Goal: Information Seeking & Learning: Learn about a topic

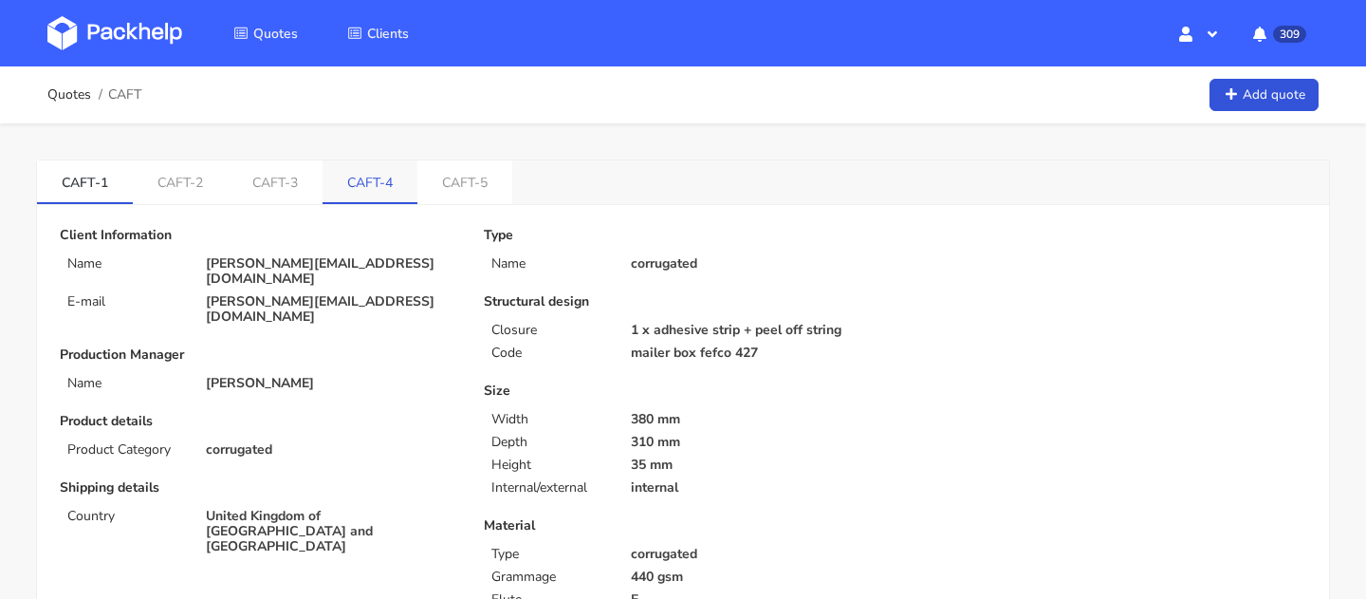
click at [364, 170] on link "CAFT-4" at bounding box center [369, 181] width 95 height 42
click at [244, 188] on link "CAFT-3" at bounding box center [277, 181] width 96 height 42
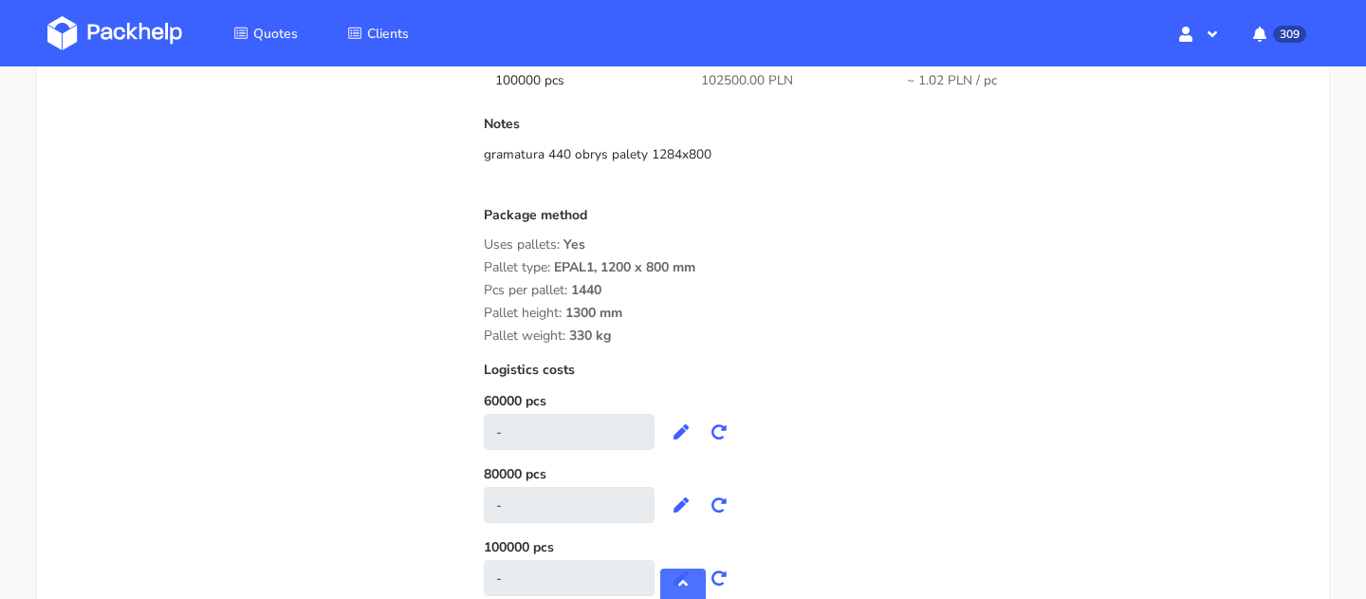
scroll to position [1871, 0]
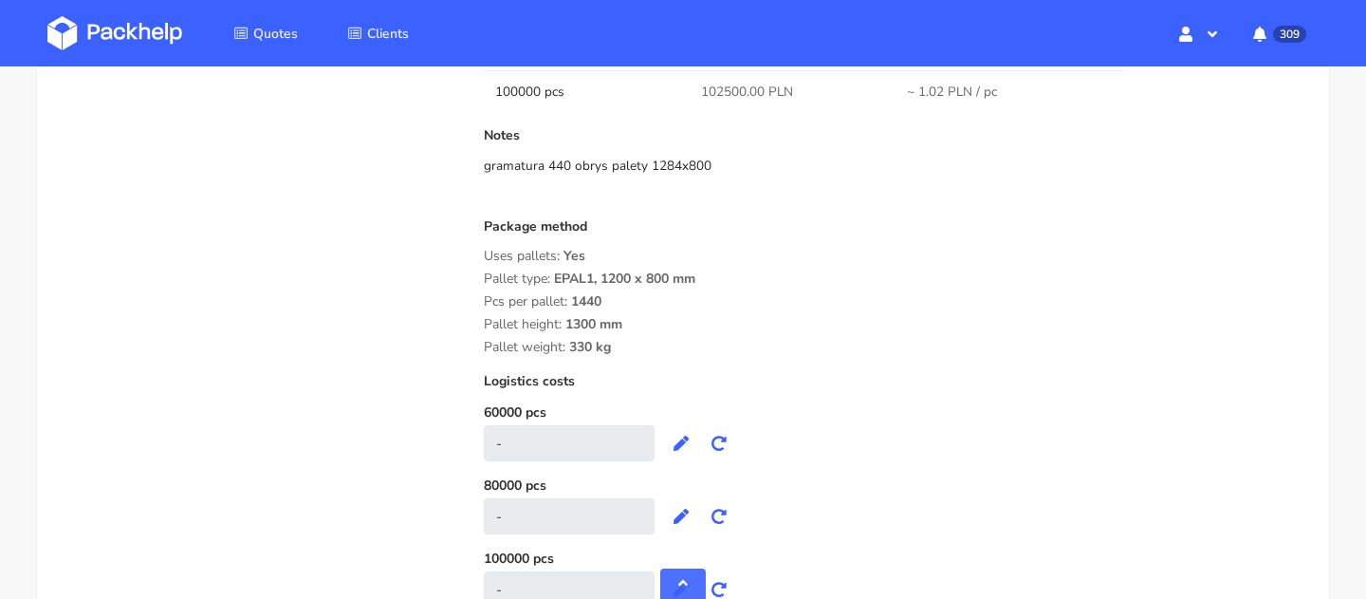
drag, startPoint x: 648, startPoint y: 158, endPoint x: 727, endPoint y: 158, distance: 78.7
click at [727, 158] on div "gramatura 440 obrys palety 1284x800" at bounding box center [895, 166] width 822 height 19
drag, startPoint x: 605, startPoint y: 276, endPoint x: 745, endPoint y: 280, distance: 139.5
click at [745, 280] on div "Pallet type: EPAL1, 1200 x 800 mm" at bounding box center [895, 278] width 822 height 15
drag, startPoint x: 610, startPoint y: 354, endPoint x: 481, endPoint y: 268, distance: 154.7
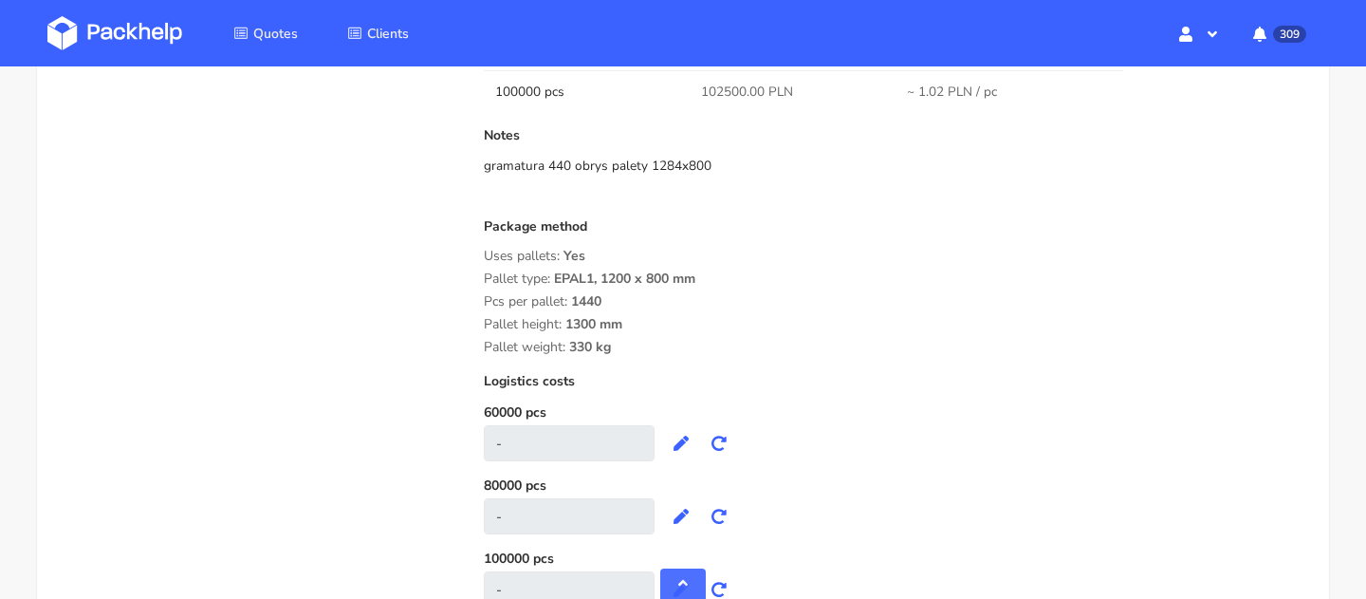
copy div "Pallet type: EPAL1, 1200 x 800 mm Pcs per pallet: 1440 Pallet height: 1300 mm P…"
drag, startPoint x: 645, startPoint y: 163, endPoint x: 746, endPoint y: 163, distance: 101.5
click at [746, 163] on div "gramatura 440 obrys palety 1284x800" at bounding box center [895, 166] width 822 height 19
copy div "1284x800"
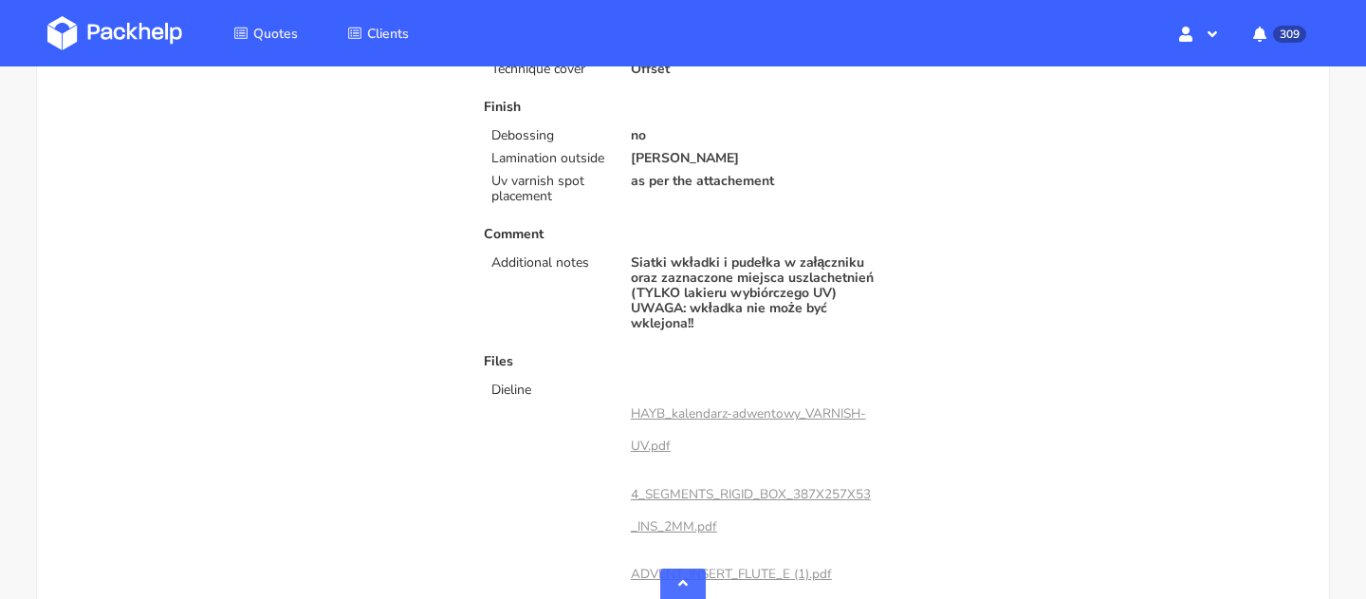
scroll to position [981, 0]
